Goal: Transaction & Acquisition: Purchase product/service

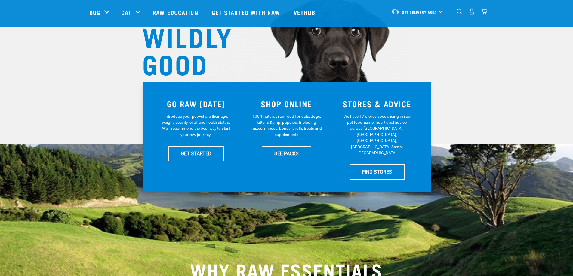
scroll to position [30, 0]
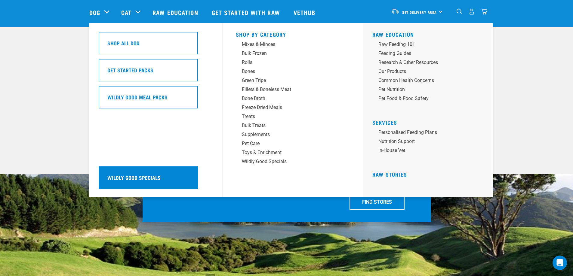
click at [137, 173] on div "Wildly Good Specials" at bounding box center [148, 178] width 99 height 23
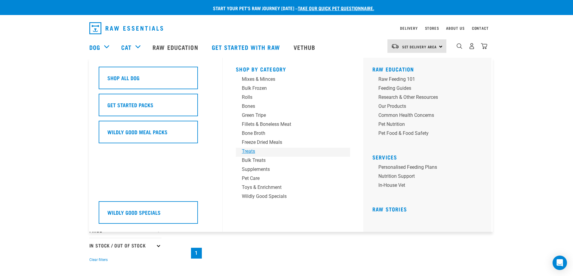
click at [251, 152] on div "Treats" at bounding box center [289, 151] width 94 height 7
